Goal: Transaction & Acquisition: Purchase product/service

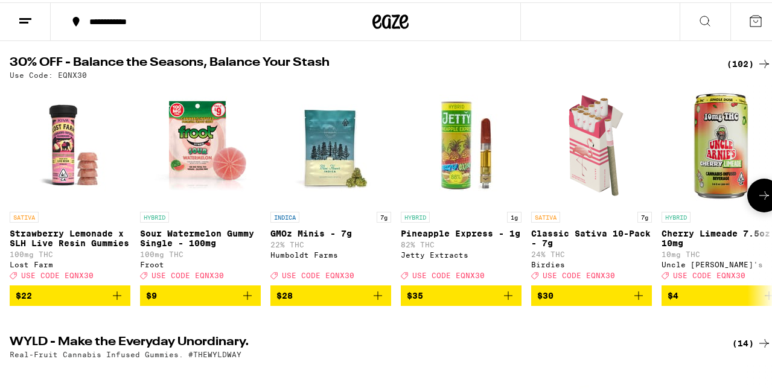
click at [760, 197] on icon at bounding box center [765, 193] width 10 height 8
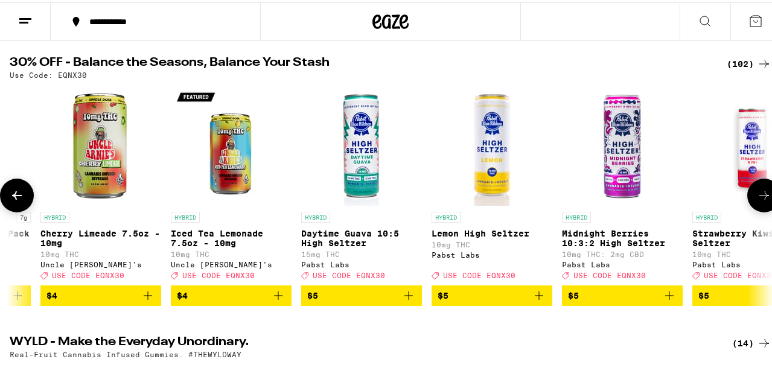
click at [757, 197] on icon at bounding box center [764, 193] width 14 height 14
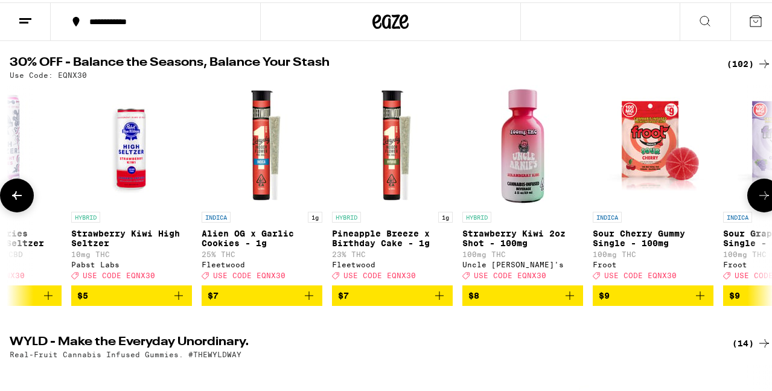
click at [757, 197] on icon at bounding box center [764, 193] width 14 height 14
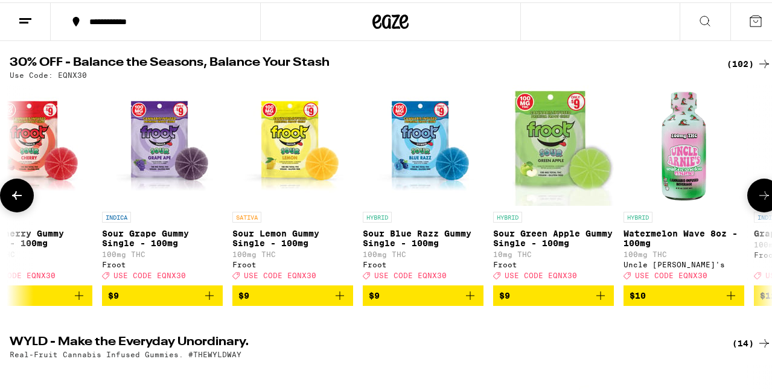
click at [757, 197] on icon at bounding box center [764, 193] width 14 height 14
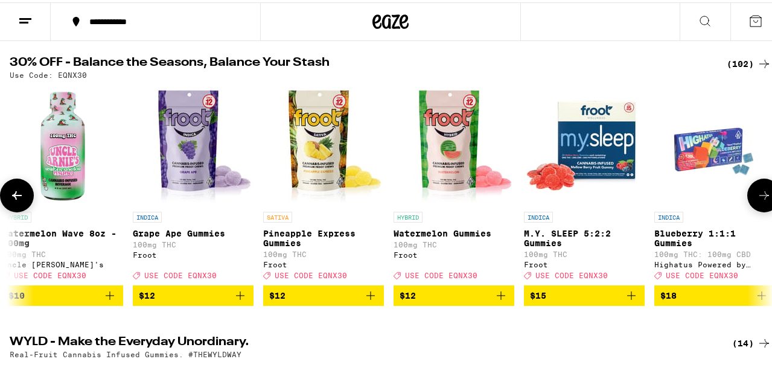
click at [757, 197] on icon at bounding box center [764, 193] width 14 height 14
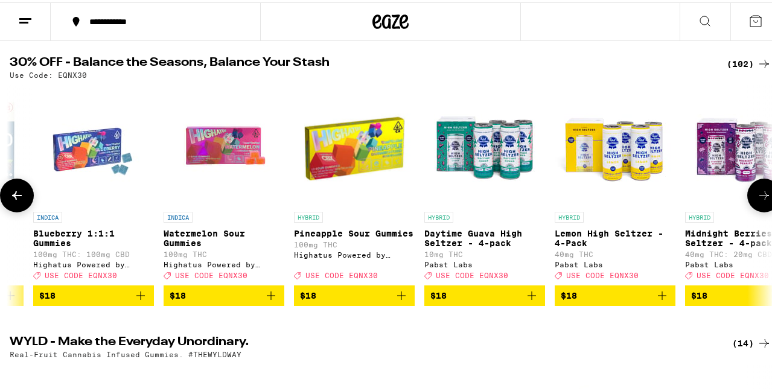
click at [757, 197] on icon at bounding box center [764, 193] width 14 height 14
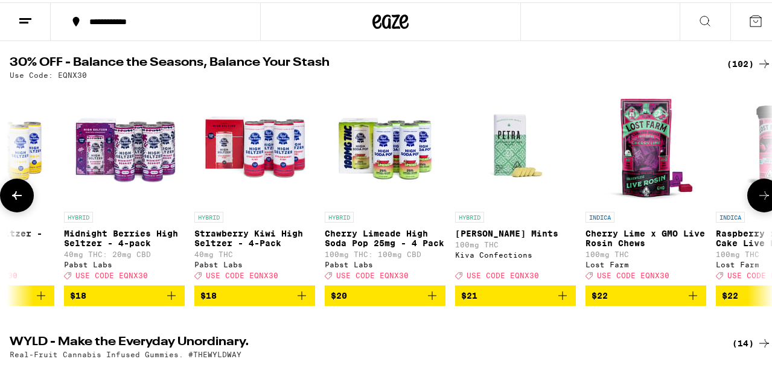
click at [757, 197] on icon at bounding box center [764, 193] width 14 height 14
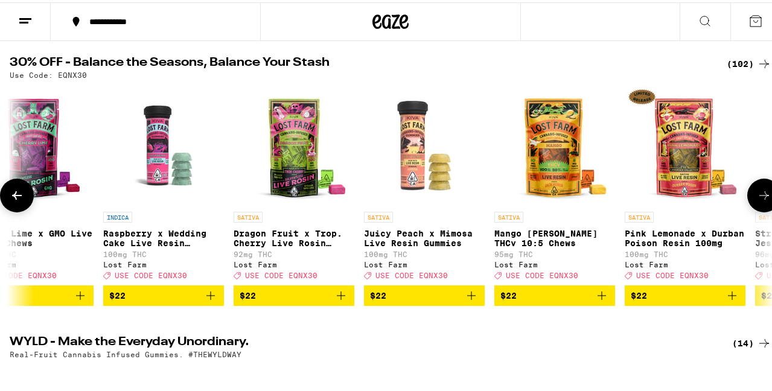
scroll to position [0, 4349]
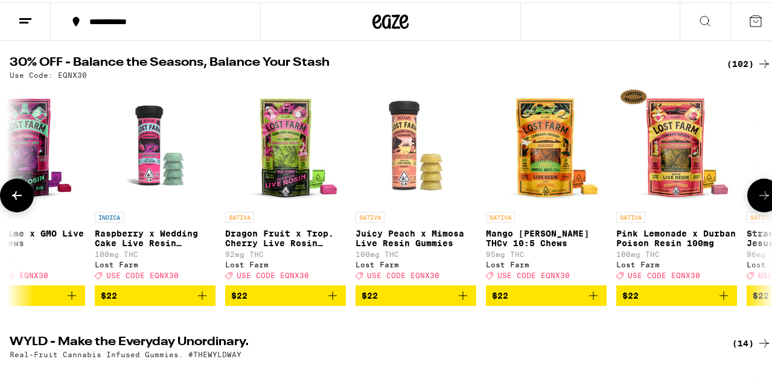
click at [757, 197] on icon at bounding box center [764, 193] width 14 height 14
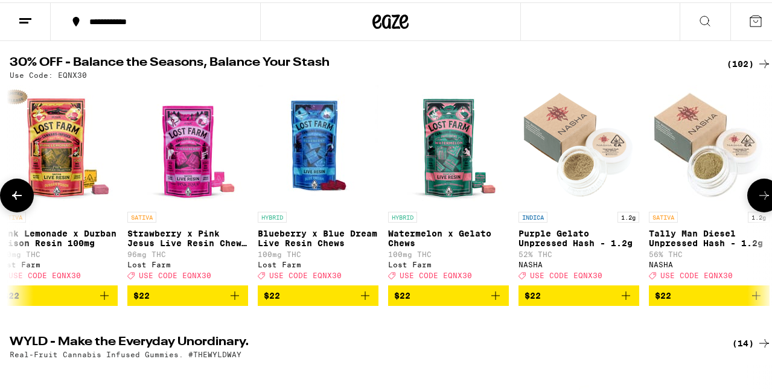
scroll to position [0, 4970]
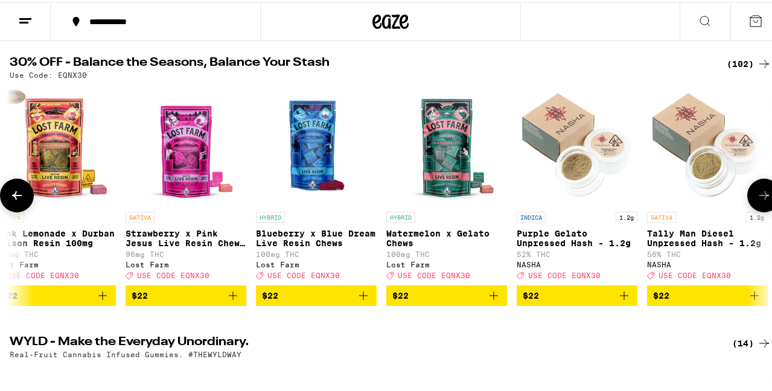
click at [757, 197] on icon at bounding box center [764, 193] width 14 height 14
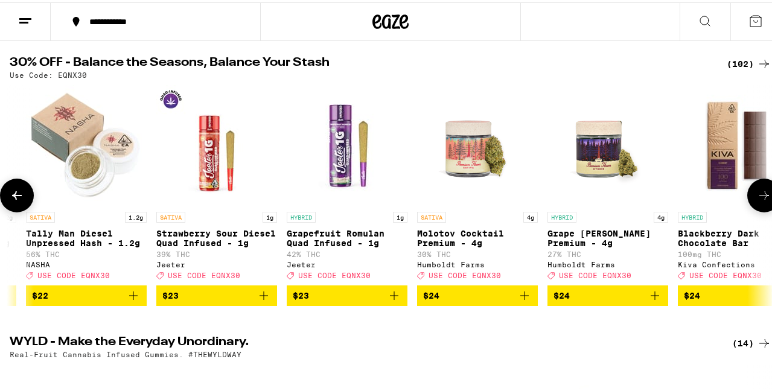
click at [757, 197] on icon at bounding box center [764, 193] width 14 height 14
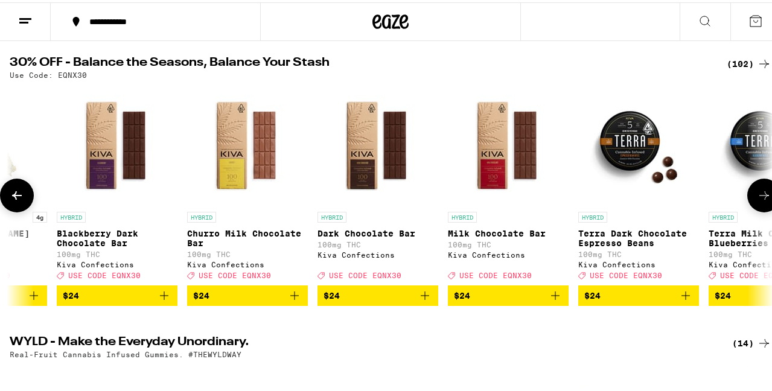
click at [757, 197] on icon at bounding box center [764, 193] width 14 height 14
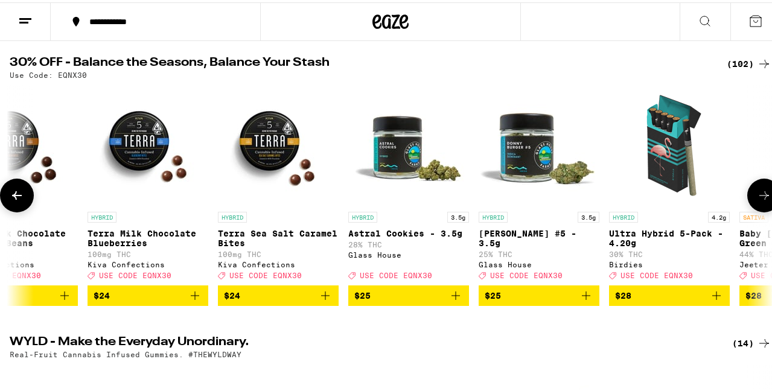
click at [757, 197] on icon at bounding box center [764, 193] width 14 height 14
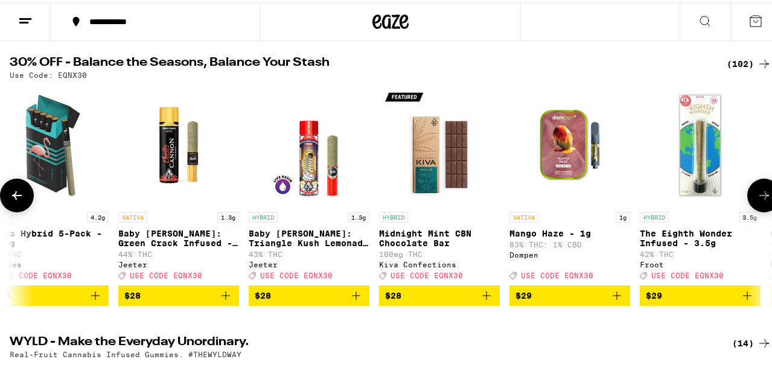
click at [757, 197] on icon at bounding box center [764, 193] width 14 height 14
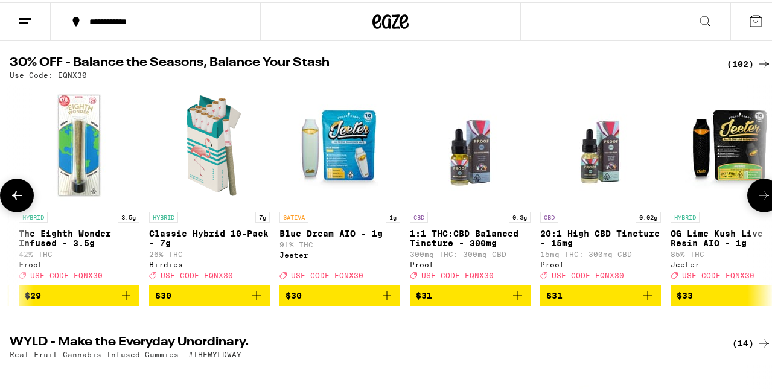
click at [757, 197] on icon at bounding box center [764, 193] width 14 height 14
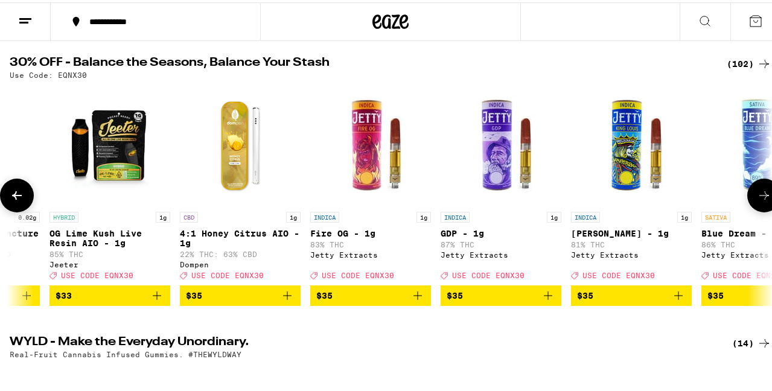
click at [757, 197] on icon at bounding box center [764, 193] width 14 height 14
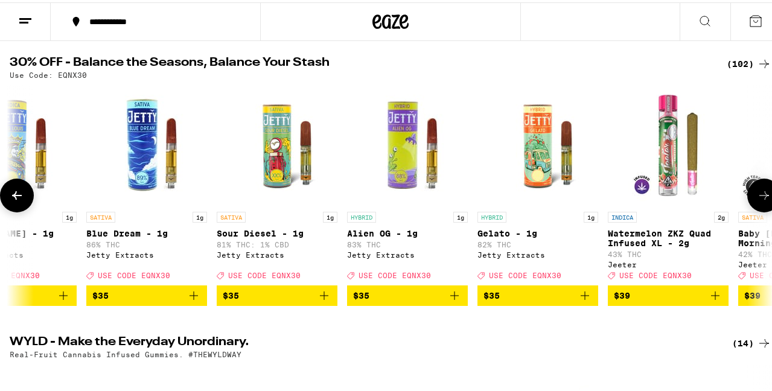
scroll to position [0, 9319]
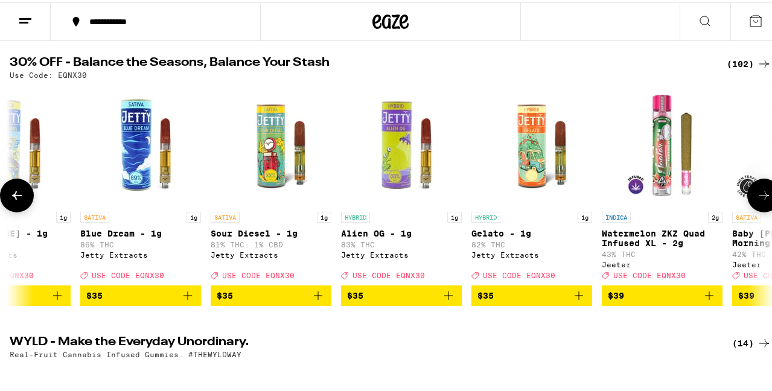
click at [14, 200] on icon at bounding box center [17, 193] width 14 height 14
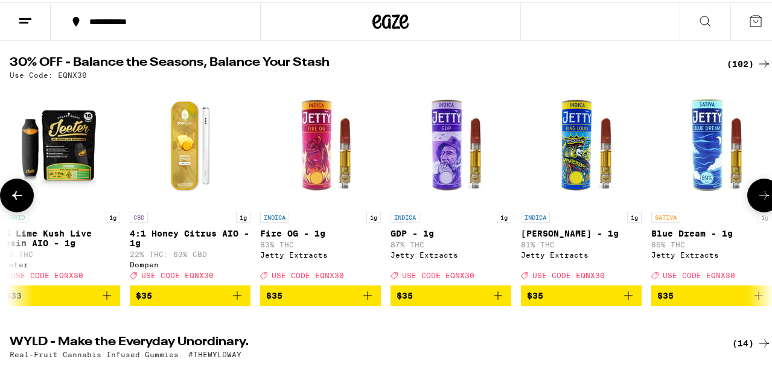
click at [15, 197] on icon at bounding box center [17, 193] width 10 height 8
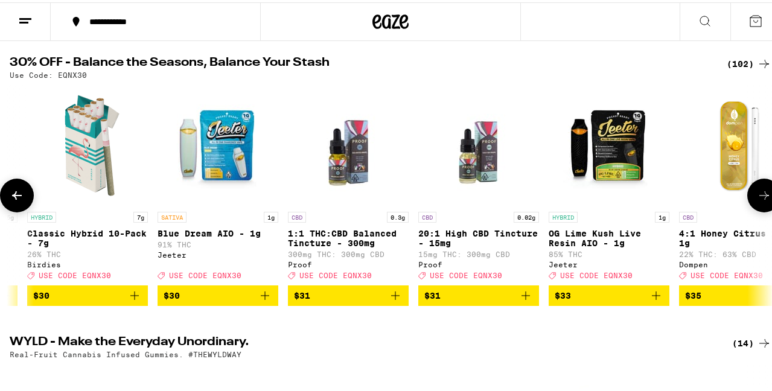
click at [15, 197] on icon at bounding box center [17, 193] width 10 height 8
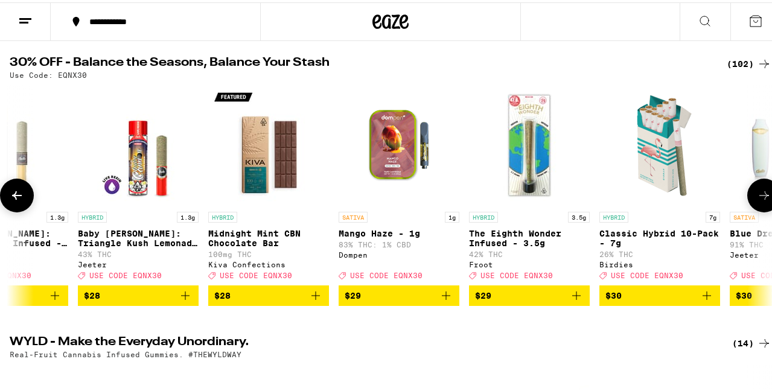
click at [15, 197] on icon at bounding box center [17, 193] width 10 height 8
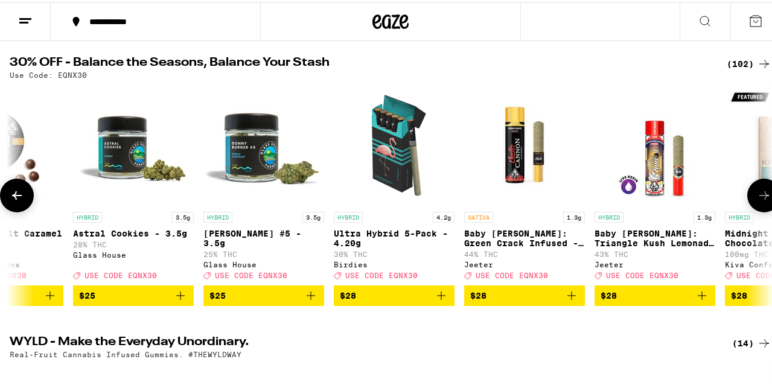
click at [15, 197] on icon at bounding box center [17, 193] width 10 height 8
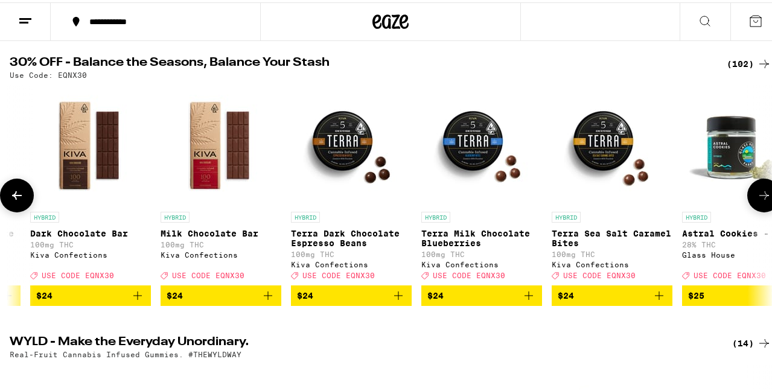
click at [15, 197] on icon at bounding box center [17, 193] width 10 height 8
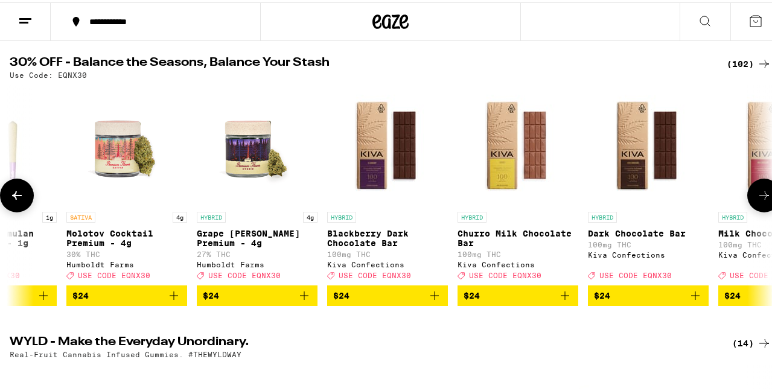
click at [15, 197] on icon at bounding box center [17, 193] width 10 height 8
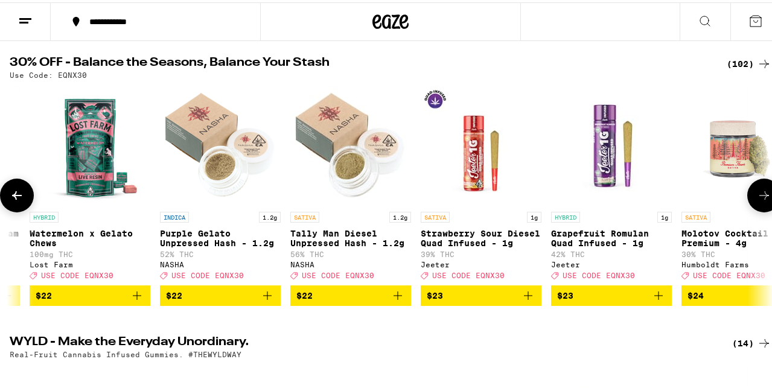
click at [15, 197] on icon at bounding box center [17, 193] width 10 height 8
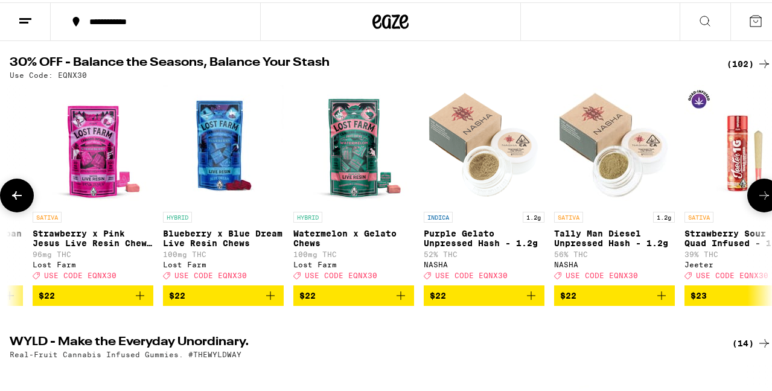
click at [15, 197] on icon at bounding box center [17, 193] width 10 height 8
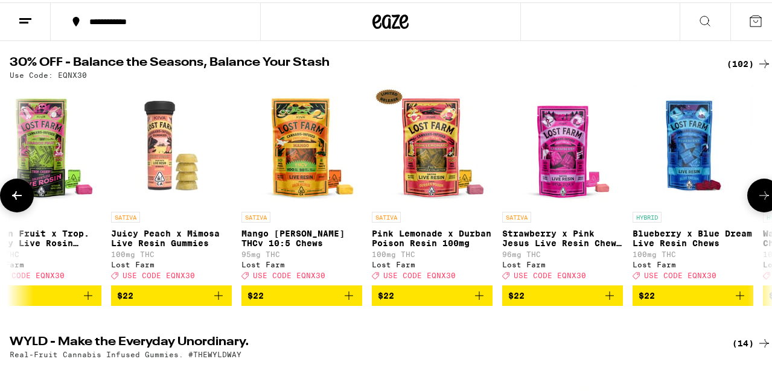
click at [15, 197] on icon at bounding box center [17, 193] width 10 height 8
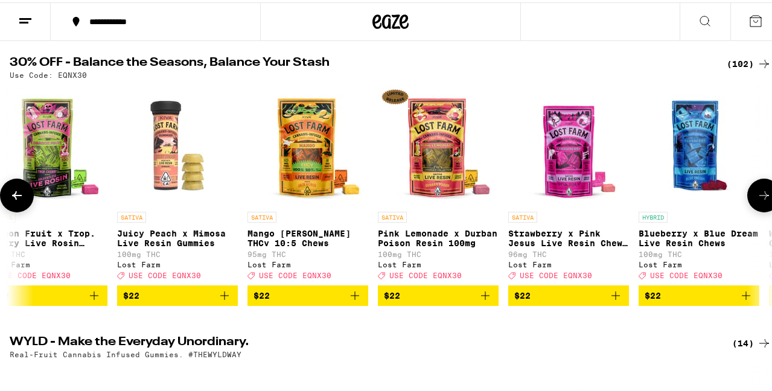
click at [15, 197] on icon at bounding box center [17, 193] width 10 height 8
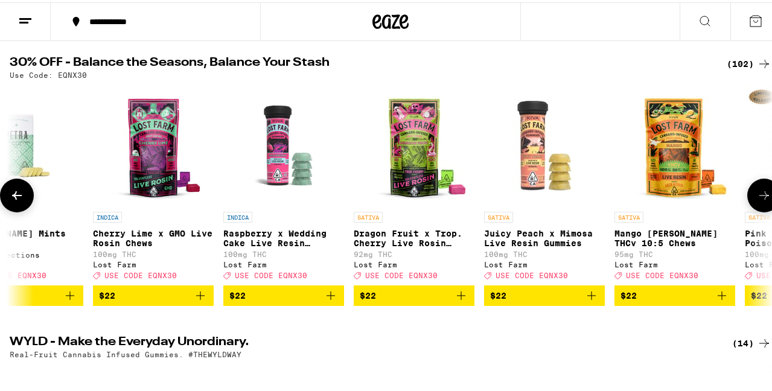
click at [15, 197] on icon at bounding box center [17, 193] width 10 height 8
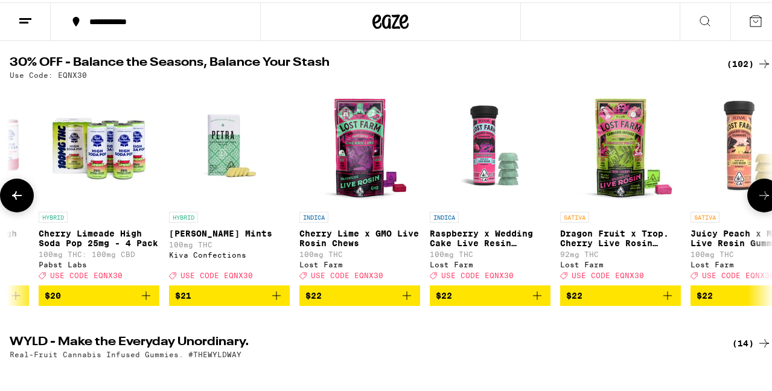
click at [15, 197] on icon at bounding box center [17, 193] width 10 height 8
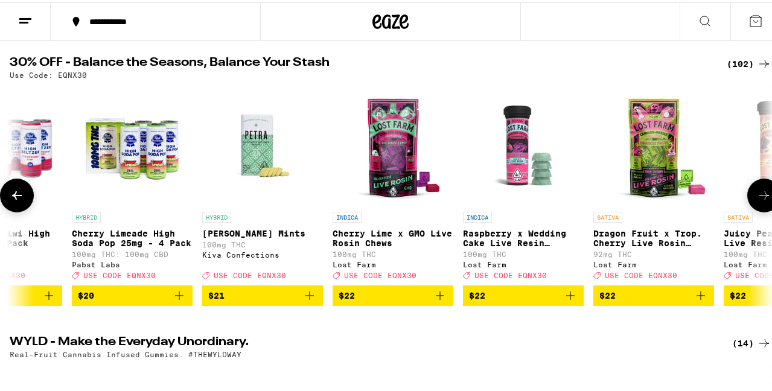
click at [15, 197] on icon at bounding box center [17, 193] width 10 height 8
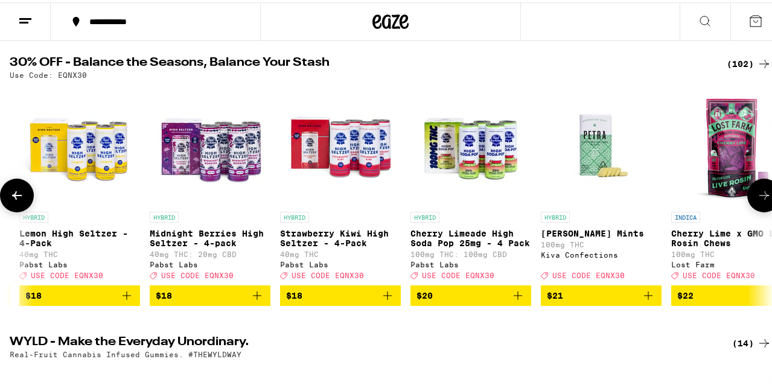
click at [15, 197] on icon at bounding box center [17, 193] width 10 height 8
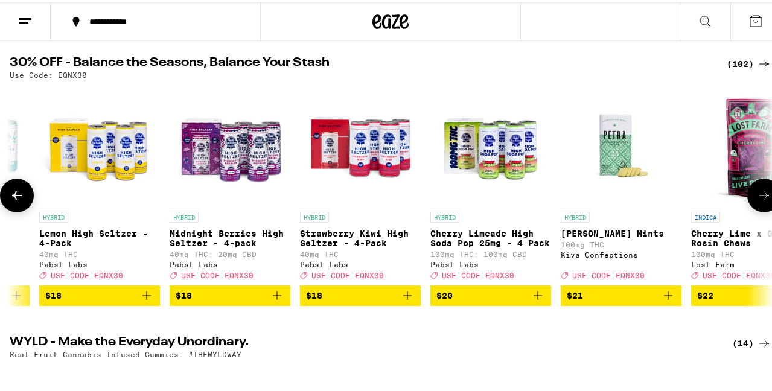
click at [15, 197] on icon at bounding box center [17, 193] width 10 height 8
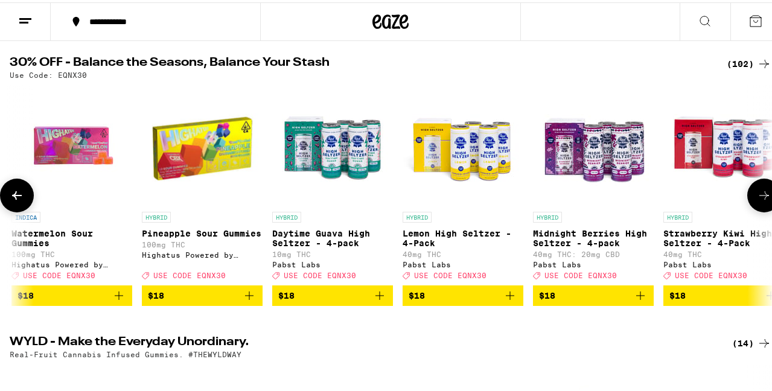
click at [15, 197] on icon at bounding box center [17, 193] width 10 height 8
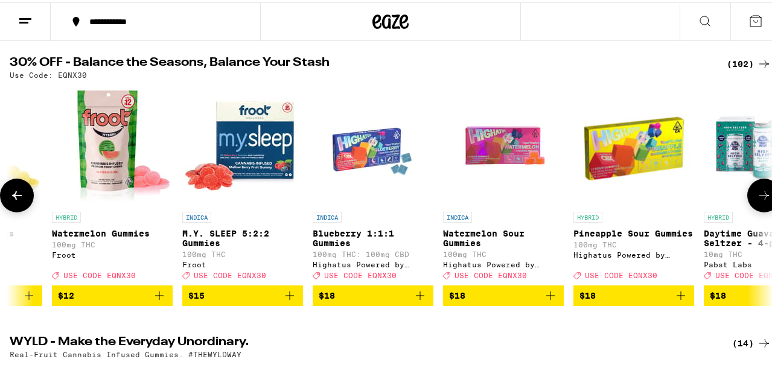
click at [16, 197] on icon at bounding box center [17, 193] width 10 height 8
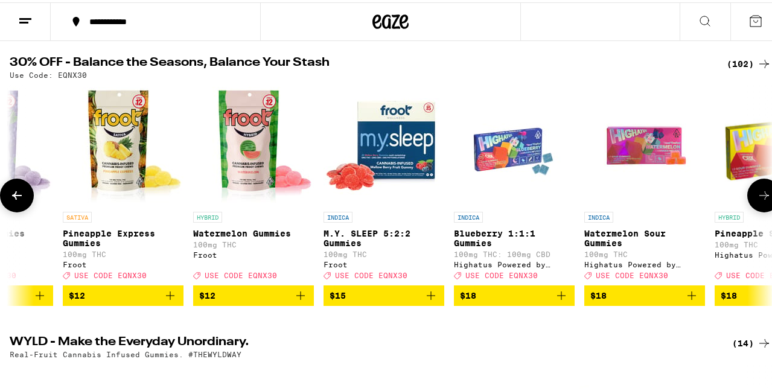
click at [16, 197] on icon at bounding box center [17, 193] width 10 height 8
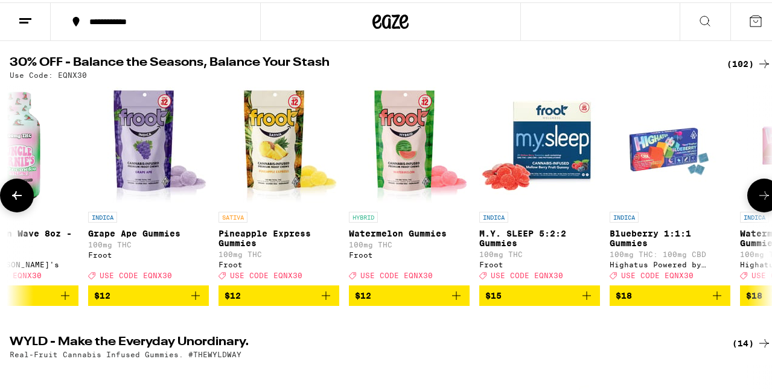
click at [16, 197] on icon at bounding box center [17, 193] width 10 height 8
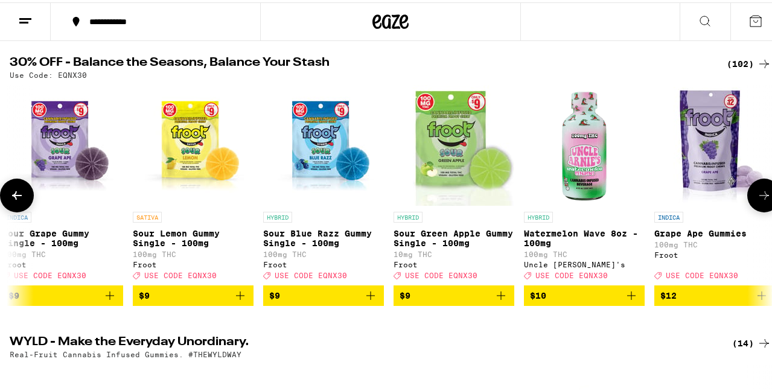
click at [16, 197] on icon at bounding box center [17, 193] width 10 height 8
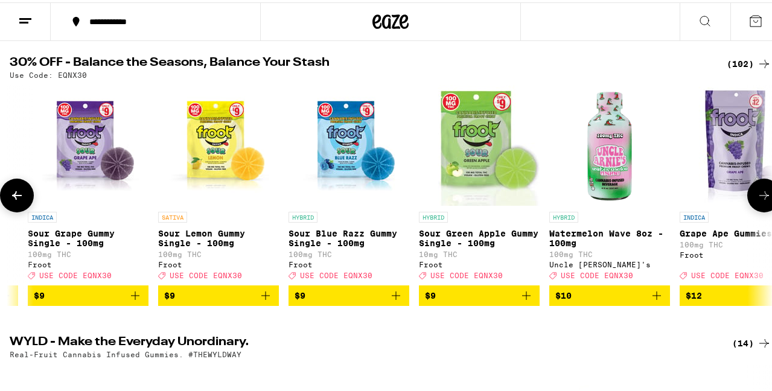
click at [16, 197] on icon at bounding box center [17, 193] width 10 height 8
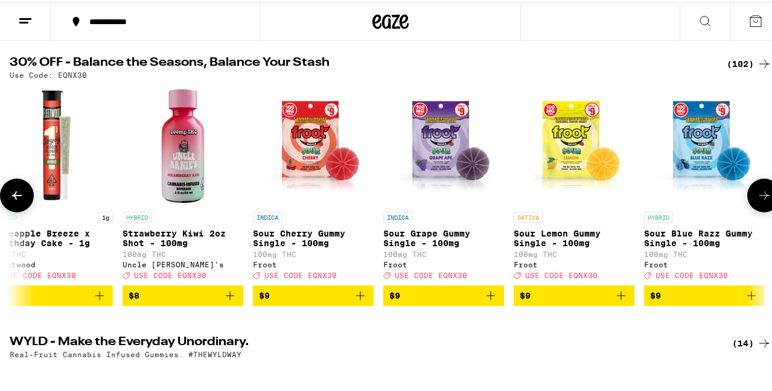
click at [16, 197] on icon at bounding box center [17, 193] width 10 height 8
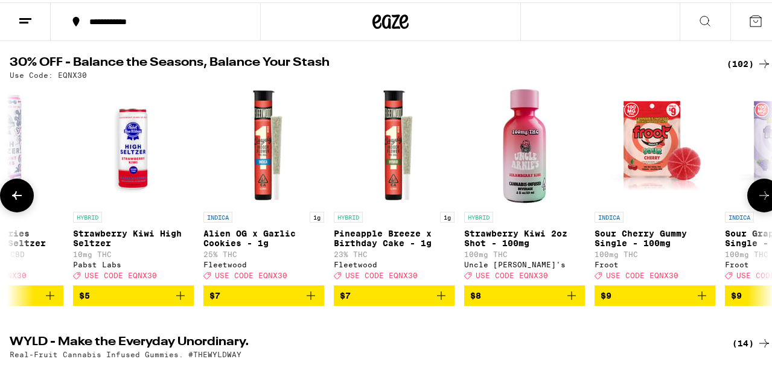
click at [16, 197] on icon at bounding box center [17, 193] width 10 height 8
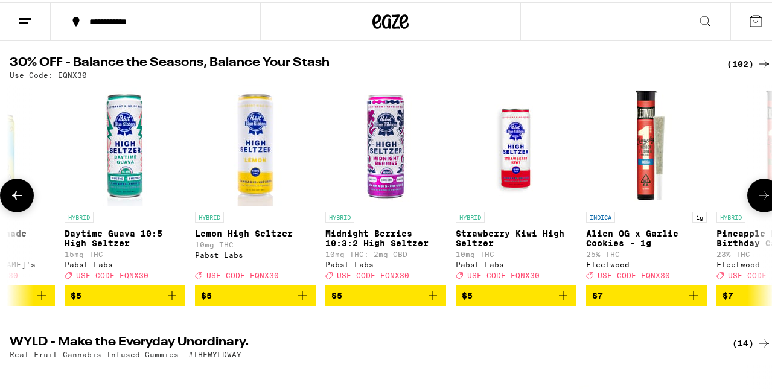
click at [16, 197] on icon at bounding box center [17, 193] width 10 height 8
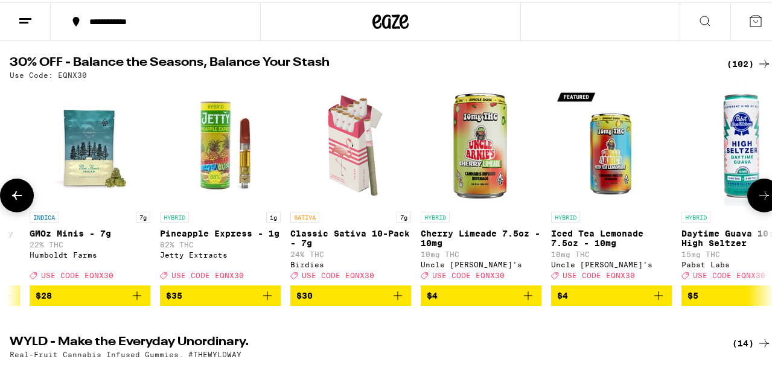
click at [16, 197] on icon at bounding box center [17, 193] width 10 height 8
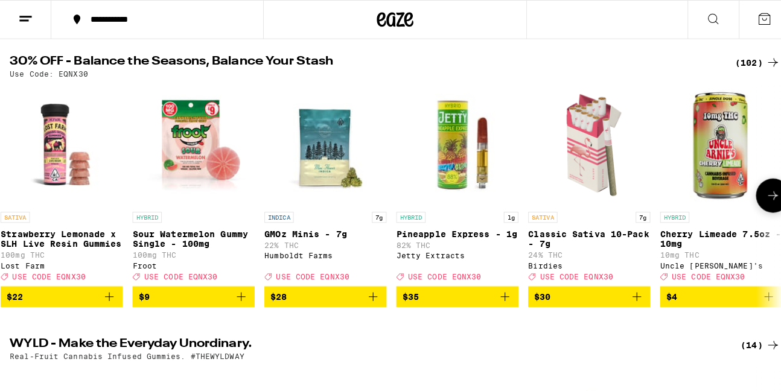
scroll to position [0, 0]
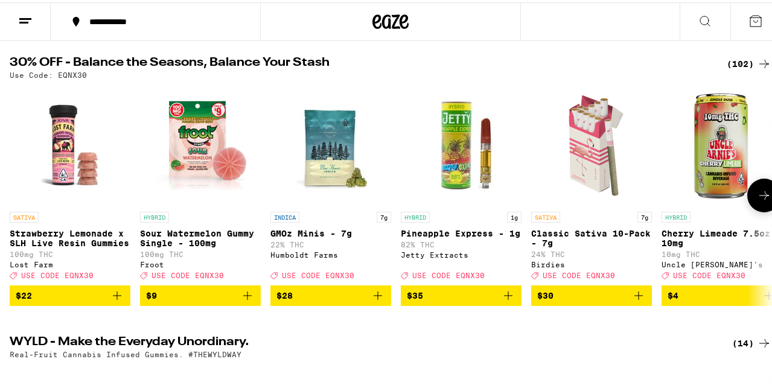
click at [17, 193] on icon at bounding box center [17, 193] width 0 height 0
click at [60, 170] on img "Open page for Strawberry Lemonade x SLH Live Resin Gummies from Lost Farm" at bounding box center [70, 143] width 121 height 121
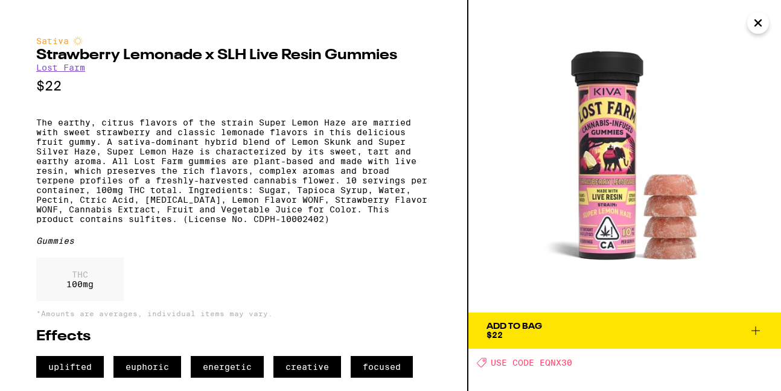
click at [533, 339] on div "Add To Bag $22" at bounding box center [515, 330] width 56 height 17
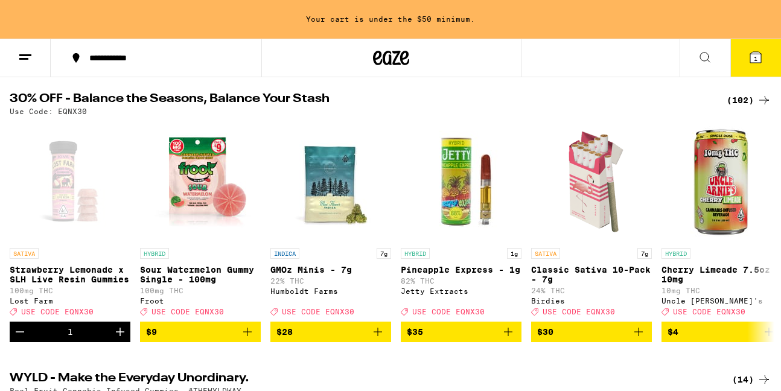
scroll to position [159, 0]
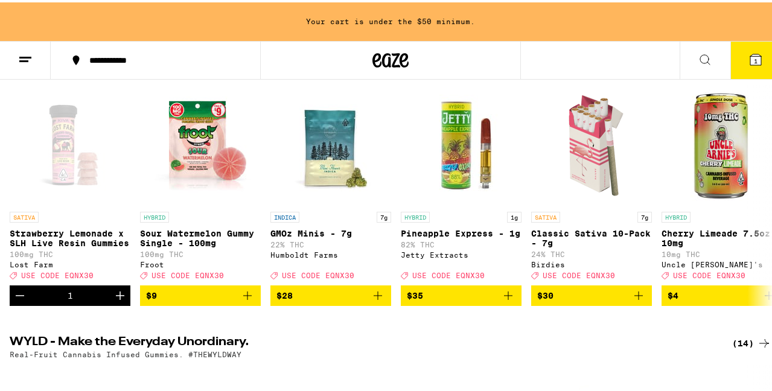
click at [754, 58] on span "1" at bounding box center [756, 58] width 4 height 7
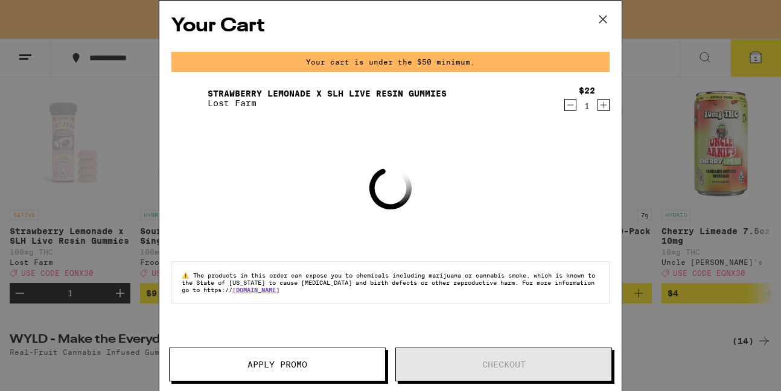
click at [601, 105] on icon "Increment" at bounding box center [603, 105] width 11 height 14
click at [602, 105] on icon "Increment" at bounding box center [603, 105] width 11 height 14
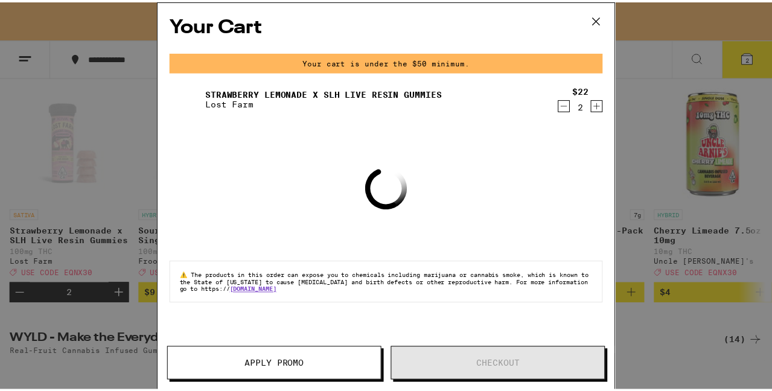
scroll to position [121, 0]
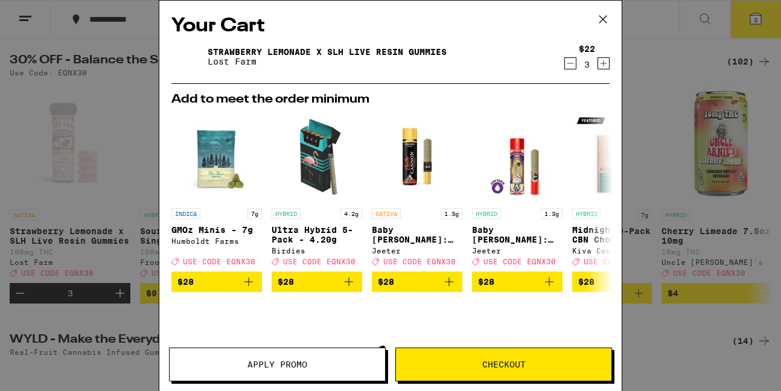
click at [598, 63] on icon "Increment" at bounding box center [603, 63] width 11 height 14
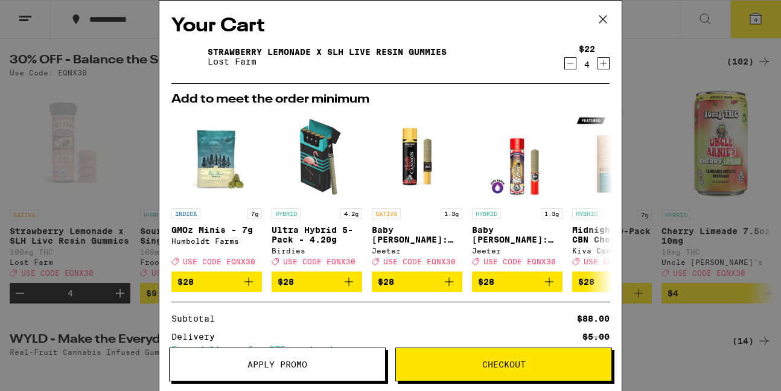
click at [271, 363] on span "Apply Promo" at bounding box center [278, 364] width 60 height 8
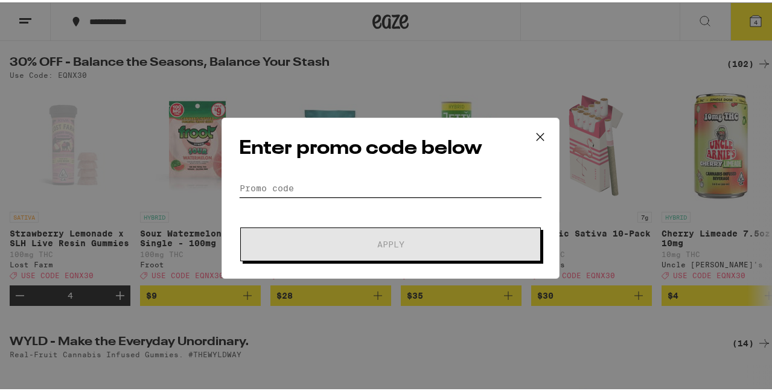
click at [382, 190] on input "Promo Code" at bounding box center [390, 186] width 303 height 18
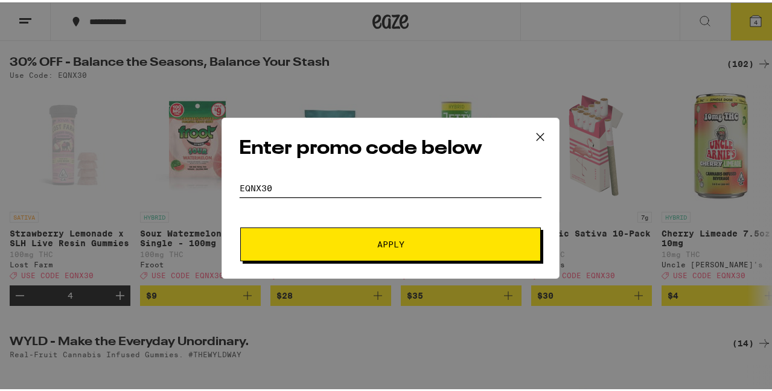
type input "EQNX30"
click at [407, 244] on span "Apply" at bounding box center [390, 242] width 217 height 8
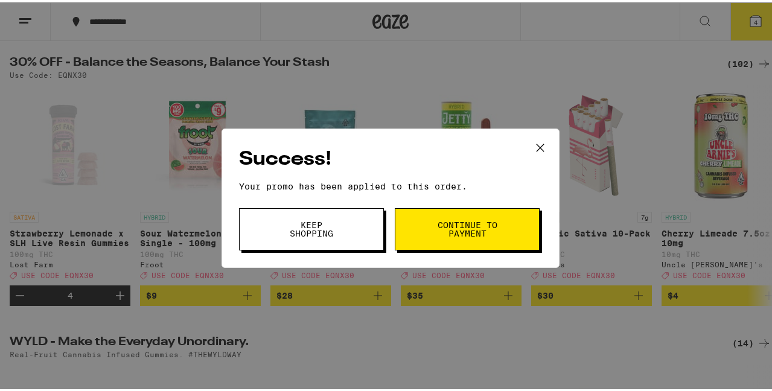
click at [299, 232] on span "Keep Shopping" at bounding box center [312, 227] width 62 height 17
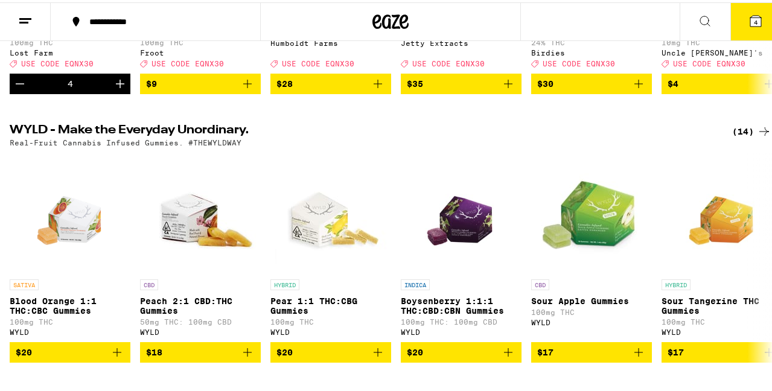
scroll to position [362, 0]
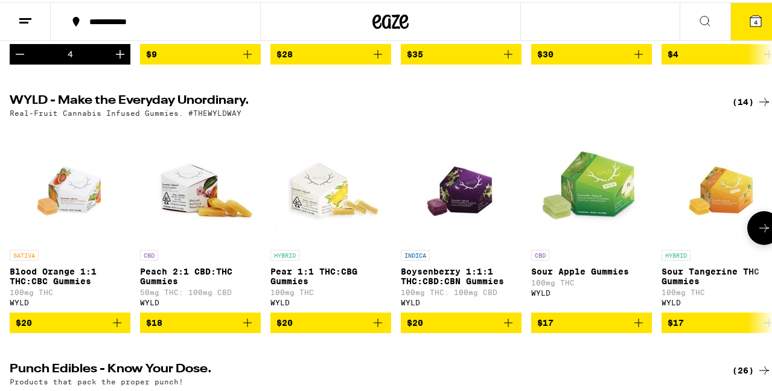
click at [757, 233] on icon at bounding box center [764, 226] width 14 height 14
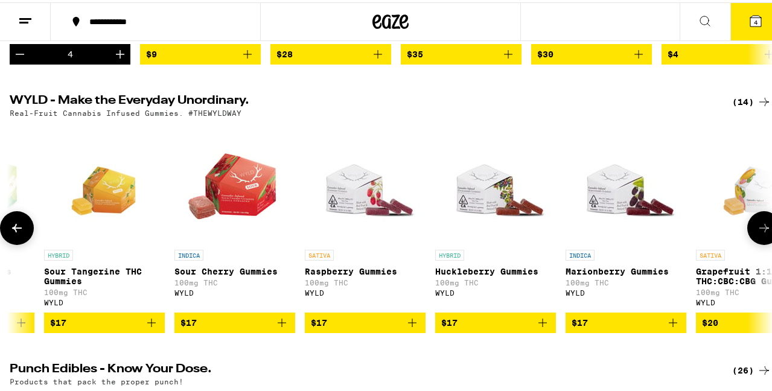
scroll to position [0, 621]
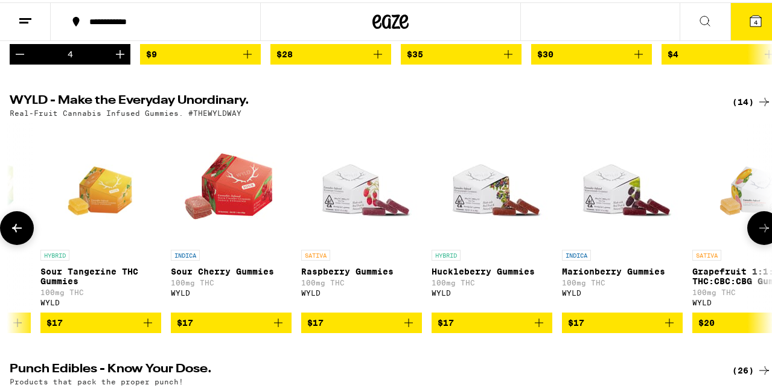
click at [10, 242] on button at bounding box center [17, 226] width 34 height 34
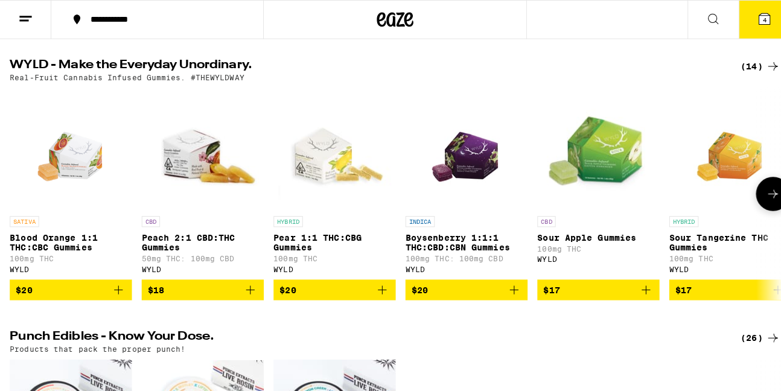
scroll to position [362, 0]
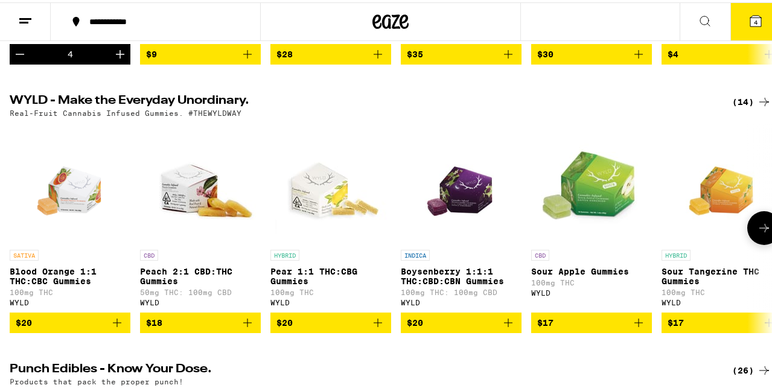
click at [331, 201] on img "Open page for Pear 1:1 THC:CBG Gummies from WYLD" at bounding box center [330, 181] width 121 height 121
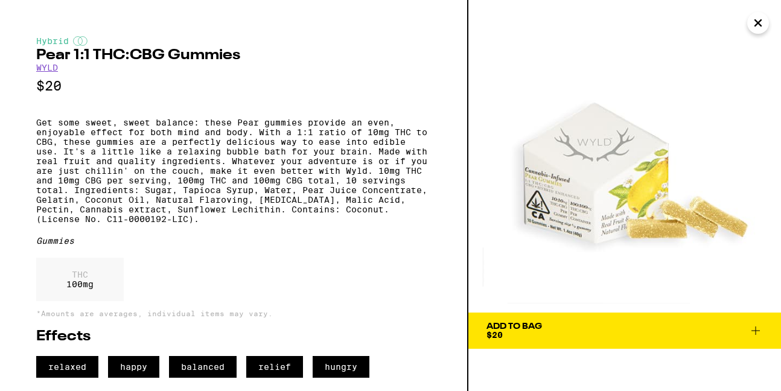
click at [662, 330] on span "Add To Bag $20" at bounding box center [625, 330] width 277 height 17
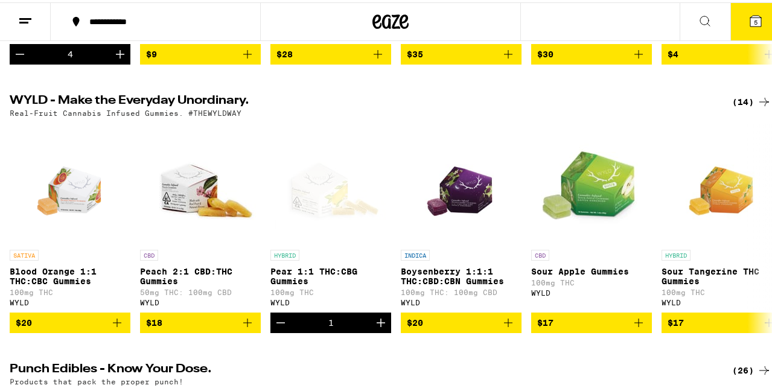
click at [753, 19] on icon at bounding box center [756, 18] width 14 height 14
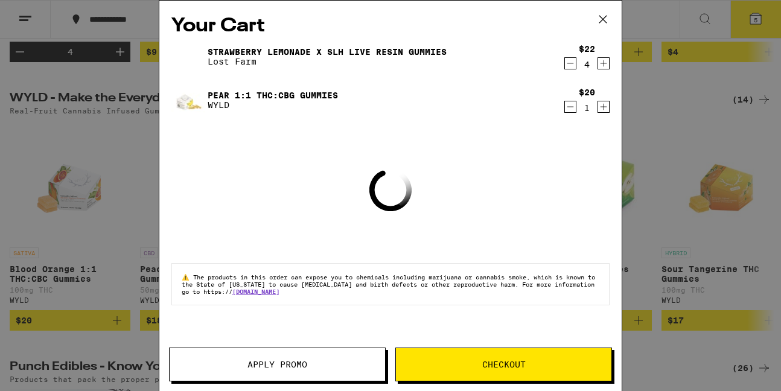
click at [603, 106] on icon "Increment" at bounding box center [603, 107] width 11 height 14
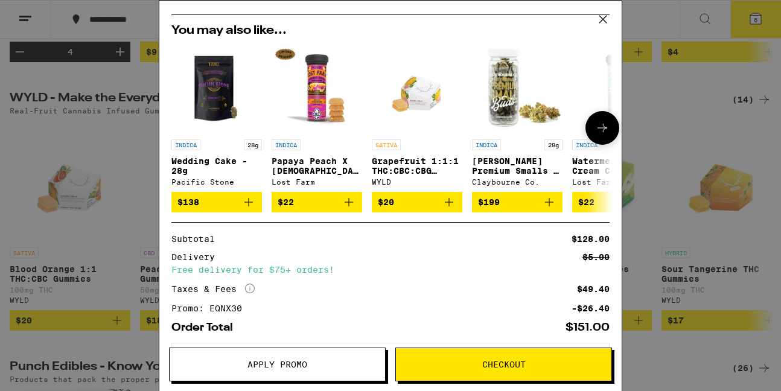
scroll to position [171, 0]
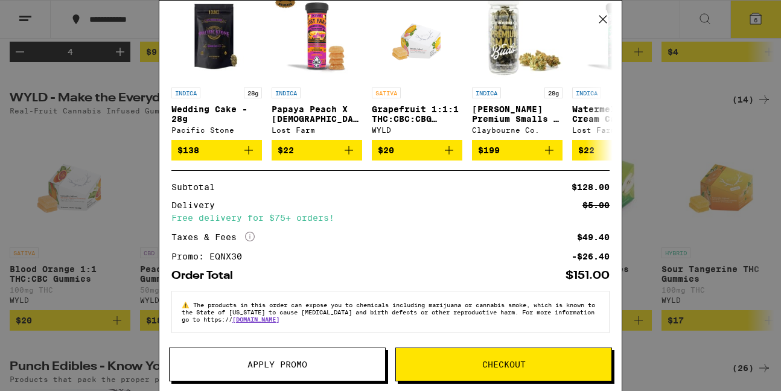
click at [494, 368] on span "Checkout" at bounding box center [503, 364] width 43 height 8
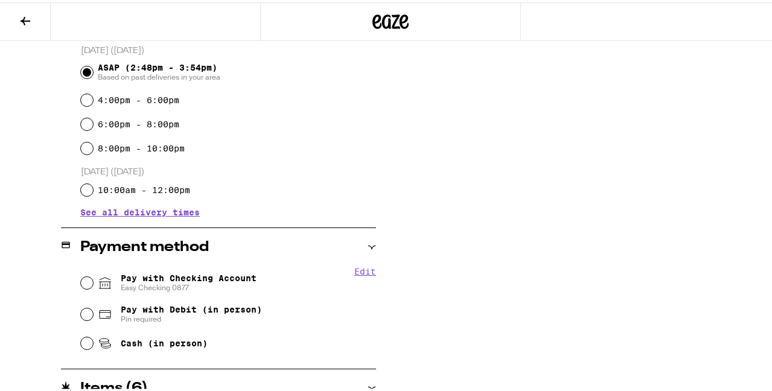
scroll to position [362, 0]
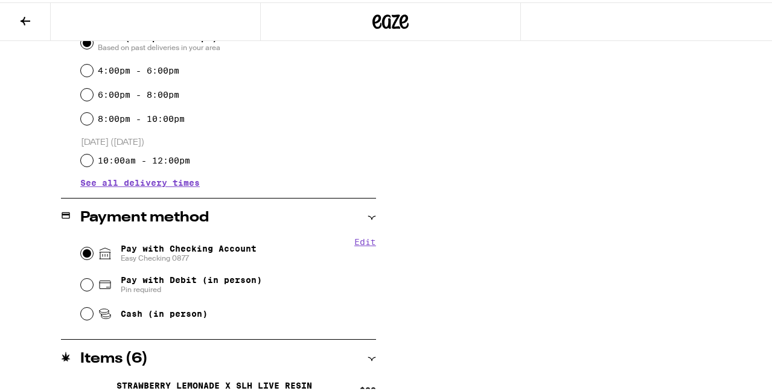
click at [83, 248] on input "Pay with Checking Account Easy Checking 0877" at bounding box center [87, 251] width 12 height 12
radio input "true"
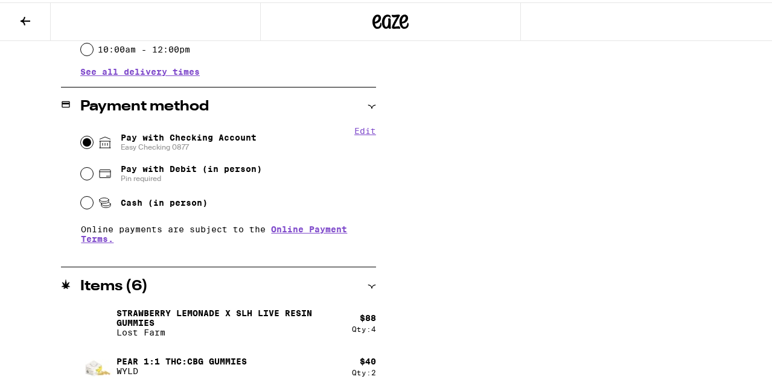
scroll to position [0, 0]
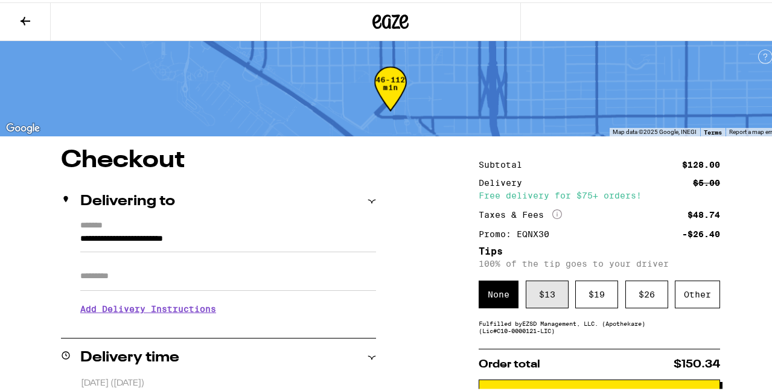
click at [547, 296] on div "$ 13" at bounding box center [547, 292] width 43 height 28
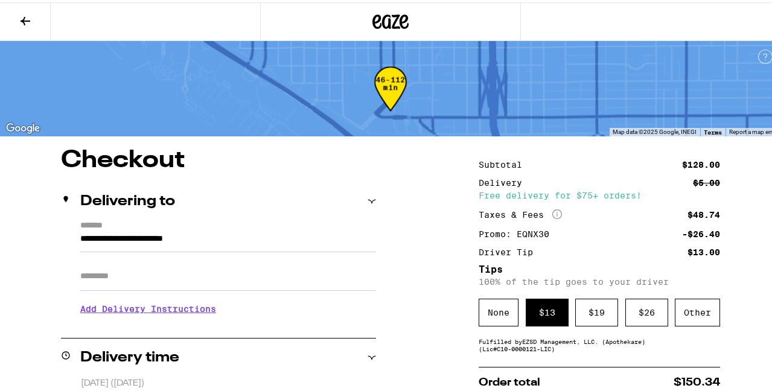
scroll to position [242, 0]
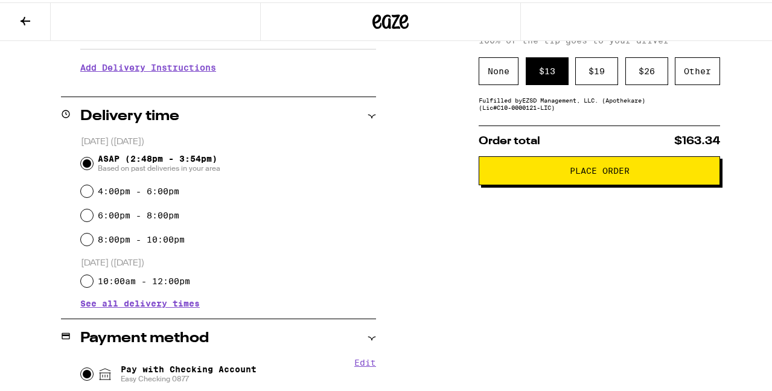
click at [571, 178] on button "Place Order" at bounding box center [600, 168] width 242 height 29
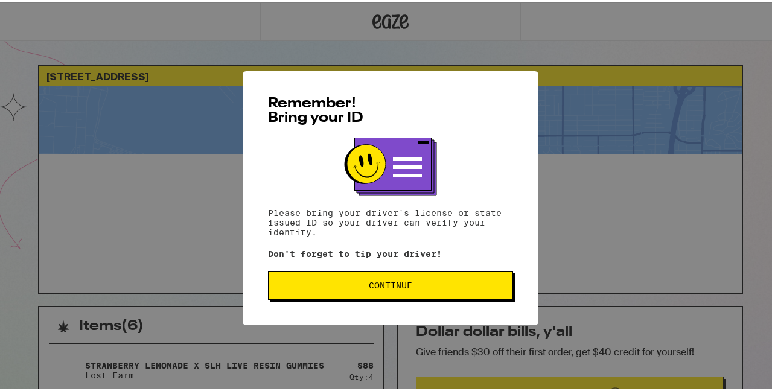
click at [382, 287] on span "Continue" at bounding box center [390, 283] width 43 height 8
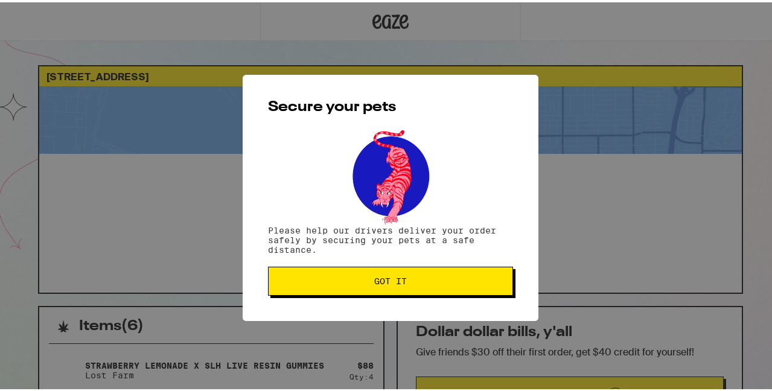
click at [373, 274] on button "Got it" at bounding box center [390, 278] width 245 height 29
